Goal: Task Accomplishment & Management: Manage account settings

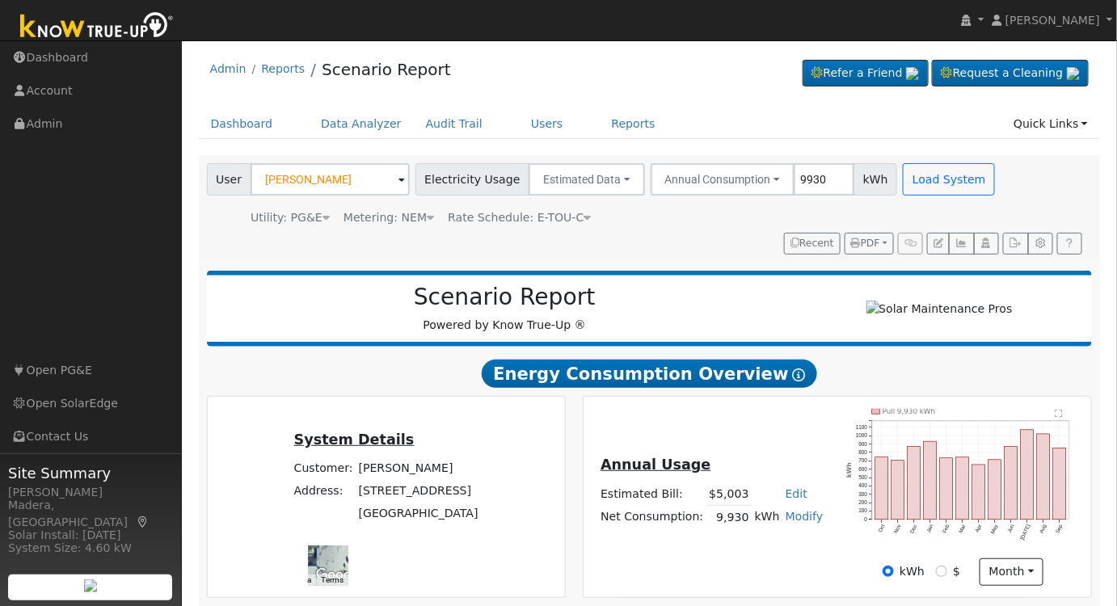
click at [515, 105] on div "Admin Reports Scenario Report Refer a Friend Request a Cleaning" at bounding box center [649, 600] width 919 height 1105
click at [522, 128] on link "Users" at bounding box center [547, 124] width 57 height 30
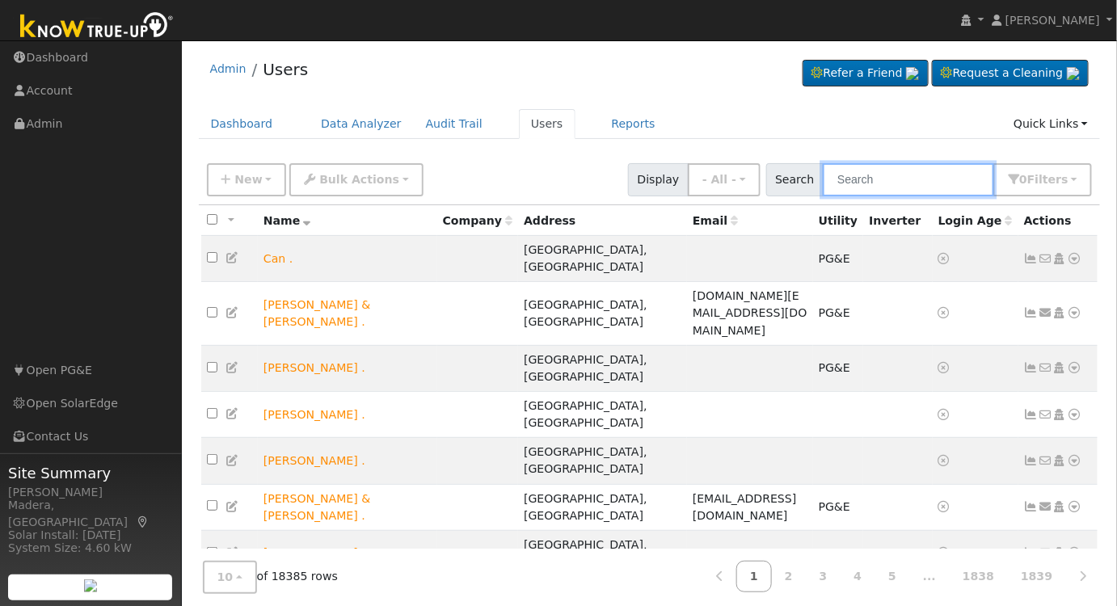
click at [870, 183] on input "text" at bounding box center [908, 179] width 171 height 33
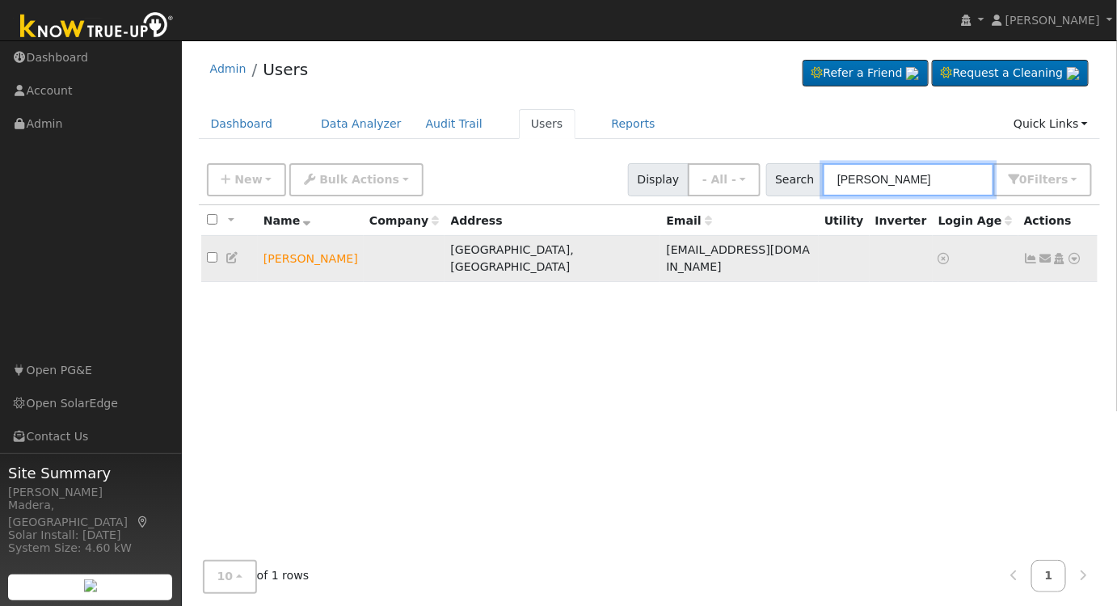
type input "max siva"
click at [1061, 253] on icon at bounding box center [1059, 258] width 15 height 11
